Goal: Task Accomplishment & Management: Complete application form

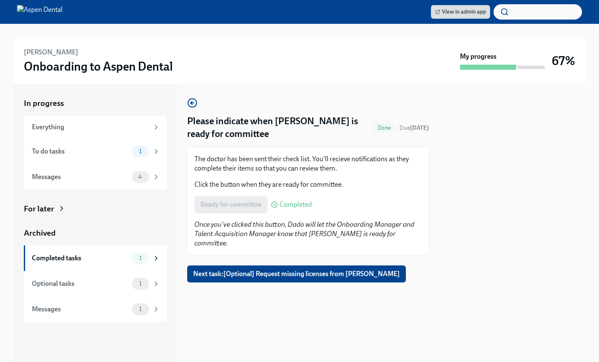
click at [553, 90] on div at bounding box center [512, 223] width 146 height 278
